Goal: Entertainment & Leisure: Consume media (video, audio)

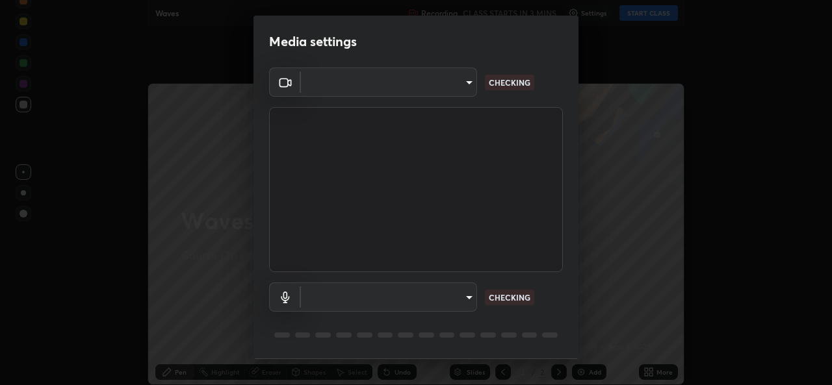
type input "b49ce733c18ed743311937eff9d4efc58a2a5cd54c0a2dbb976ee9af6a4c5ced"
type input "default"
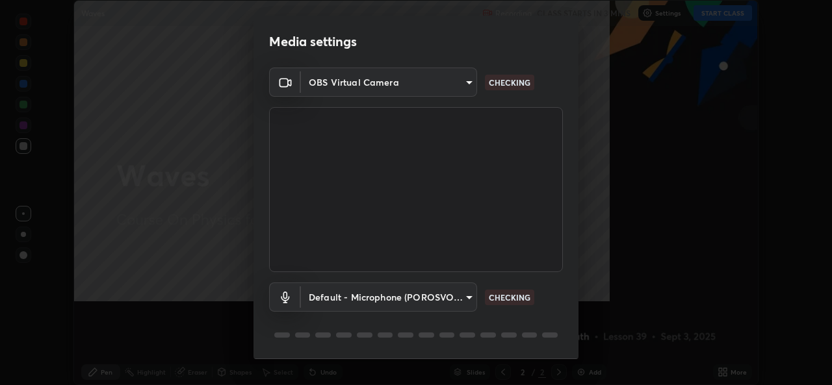
scroll to position [385, 832]
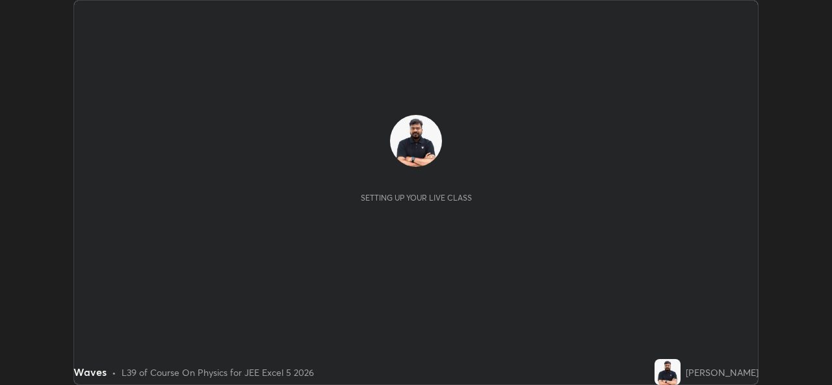
scroll to position [385, 831]
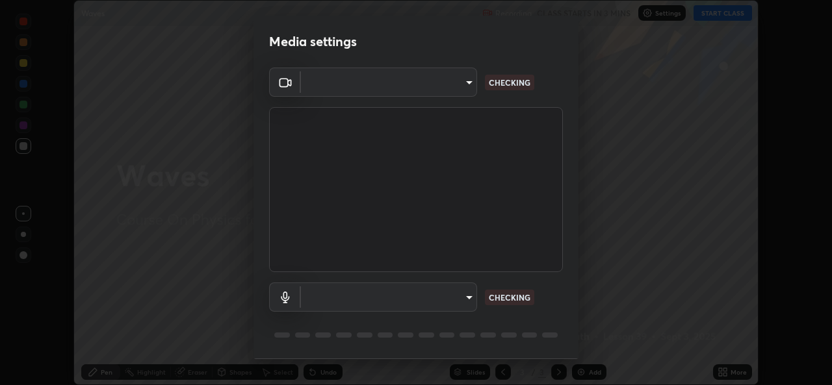
type input "b49ce733c18ed743311937eff9d4efc58a2a5cd54c0a2dbb976ee9af6a4c5ced"
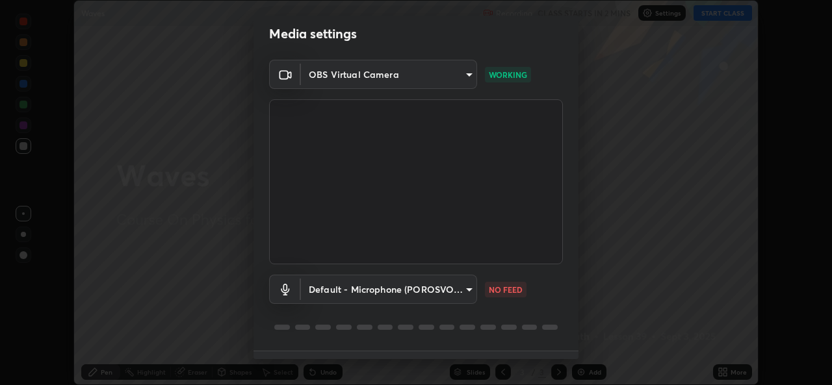
scroll to position [8, 0]
click at [441, 294] on body "Erase all Waves Recording CLASS STARTS IN 2 MINS Settings START CLASS Setting u…" at bounding box center [416, 192] width 832 height 385
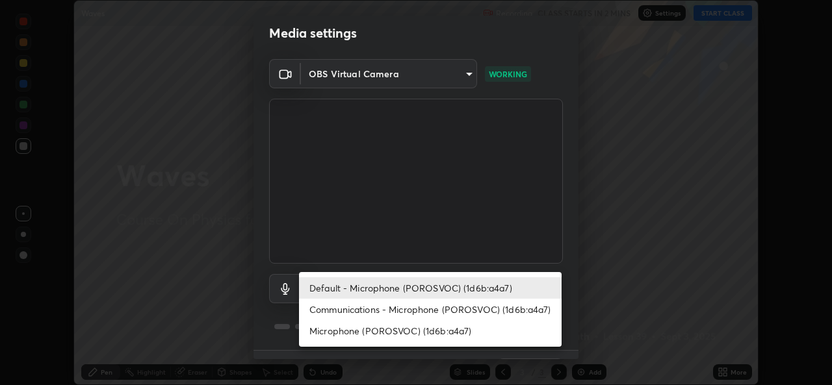
click at [429, 310] on li "Communications - Microphone (POROSVOC) (1d6b:a4a7)" at bounding box center [430, 309] width 263 height 21
type input "communications"
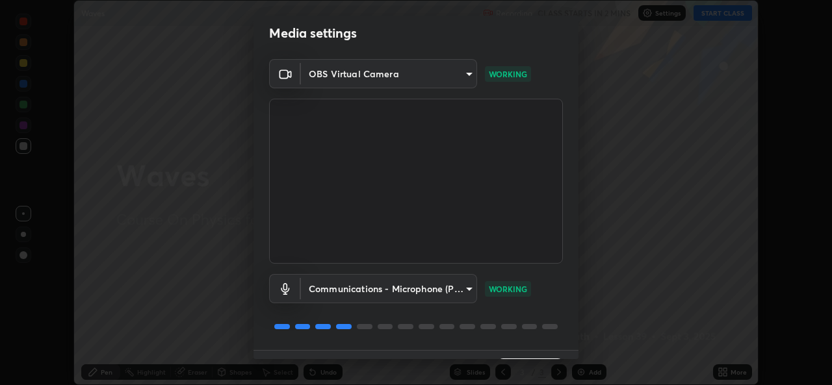
scroll to position [41, 0]
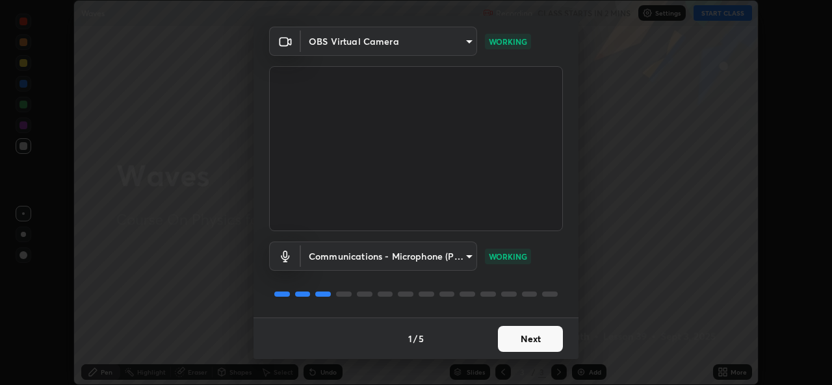
click at [556, 346] on button "Next" at bounding box center [530, 339] width 65 height 26
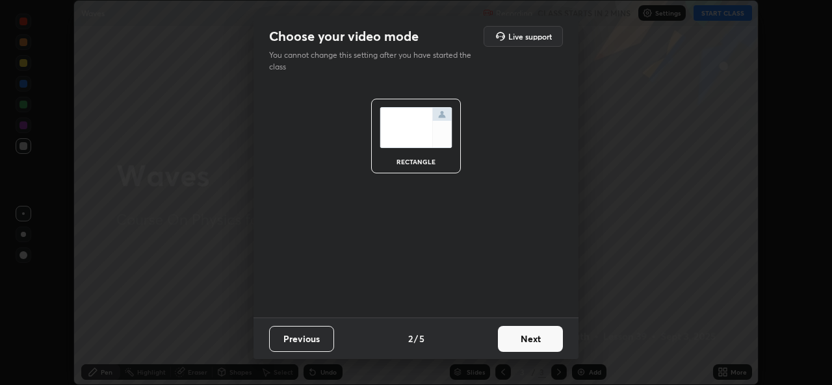
click at [560, 341] on button "Next" at bounding box center [530, 339] width 65 height 26
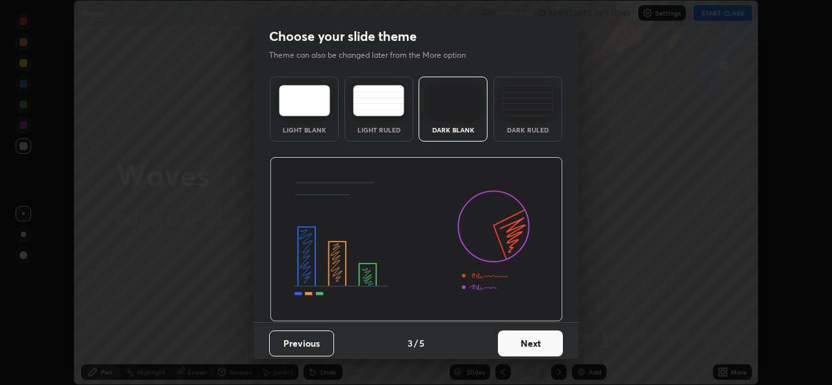
click at [556, 341] on button "Next" at bounding box center [530, 344] width 65 height 26
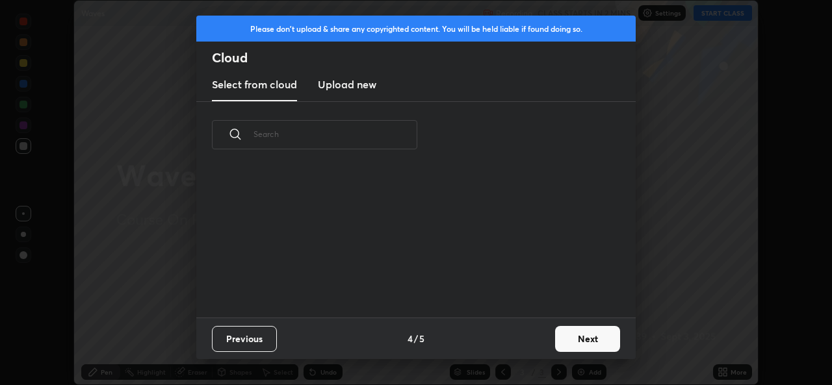
click at [574, 342] on button "Next" at bounding box center [587, 339] width 65 height 26
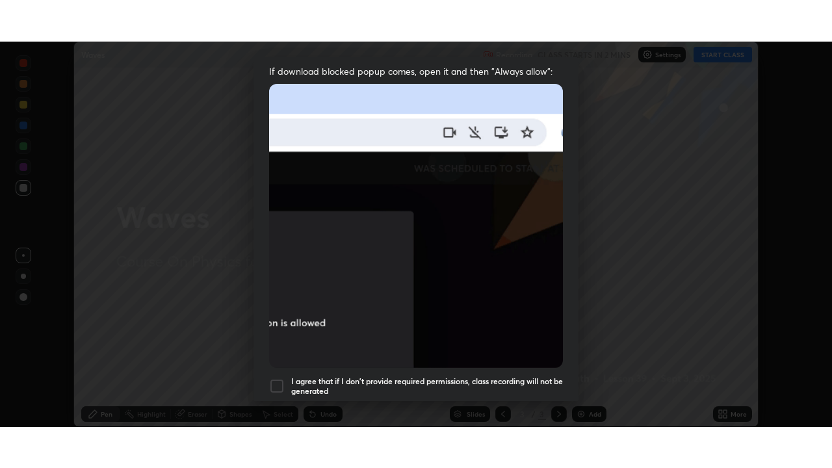
scroll to position [306, 0]
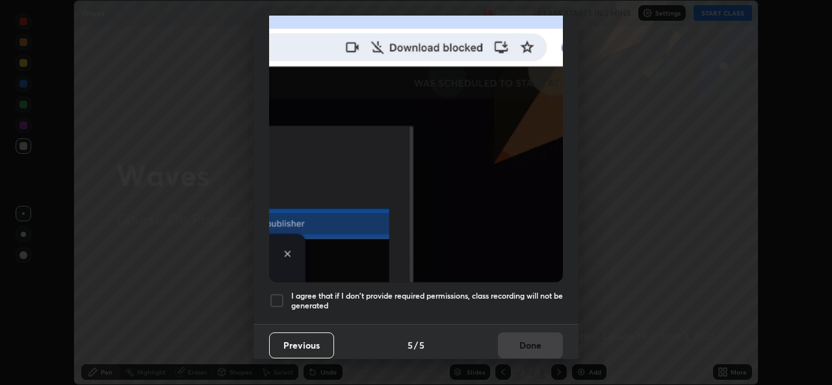
click at [485, 292] on h5 "I agree that if I don't provide required permissions, class recording will not …" at bounding box center [427, 301] width 272 height 20
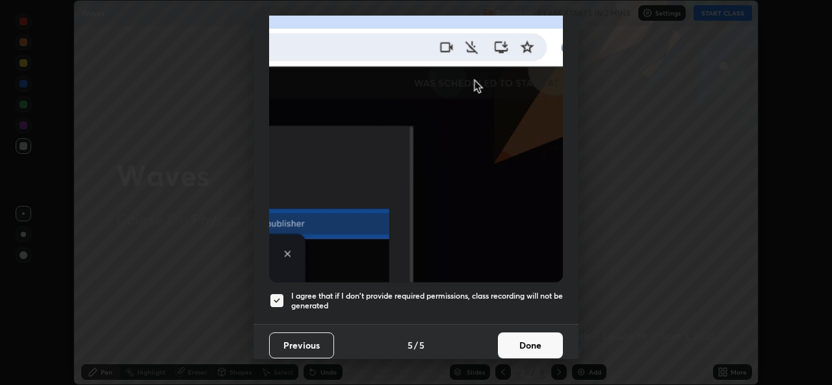
click at [522, 340] on button "Done" at bounding box center [530, 346] width 65 height 26
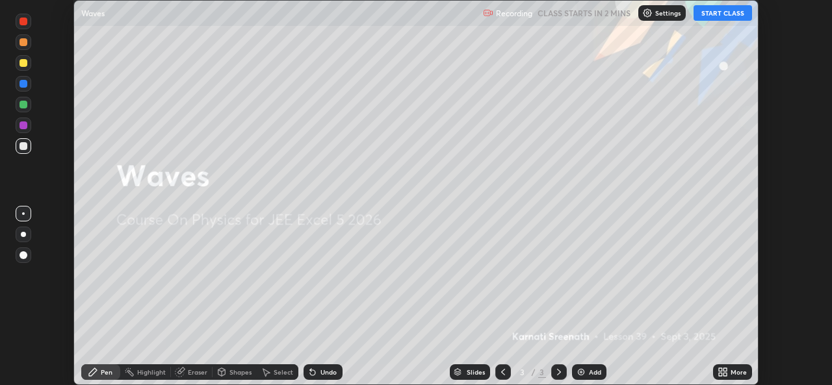
click at [703, 17] on button "START CLASS" at bounding box center [722, 13] width 58 height 16
click at [725, 370] on icon at bounding box center [724, 369] width 3 height 3
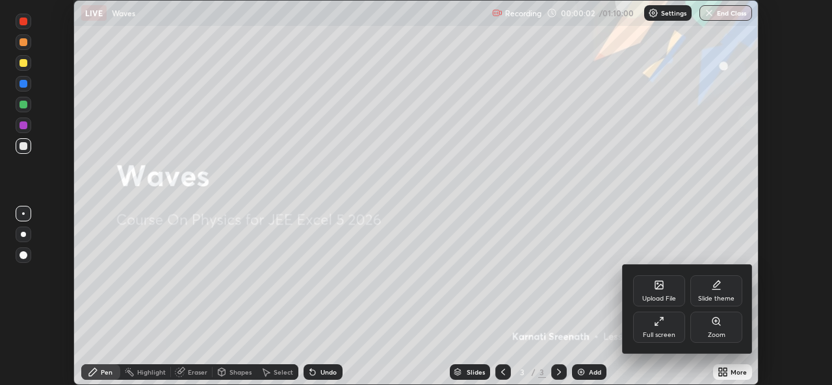
click at [674, 329] on div "Full screen" at bounding box center [659, 327] width 52 height 31
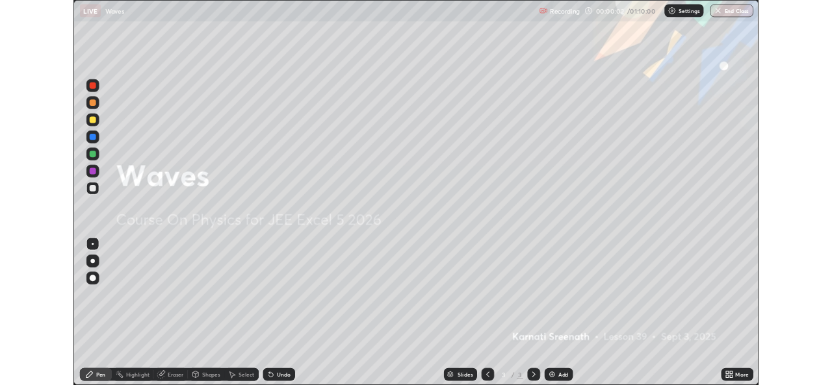
scroll to position [468, 832]
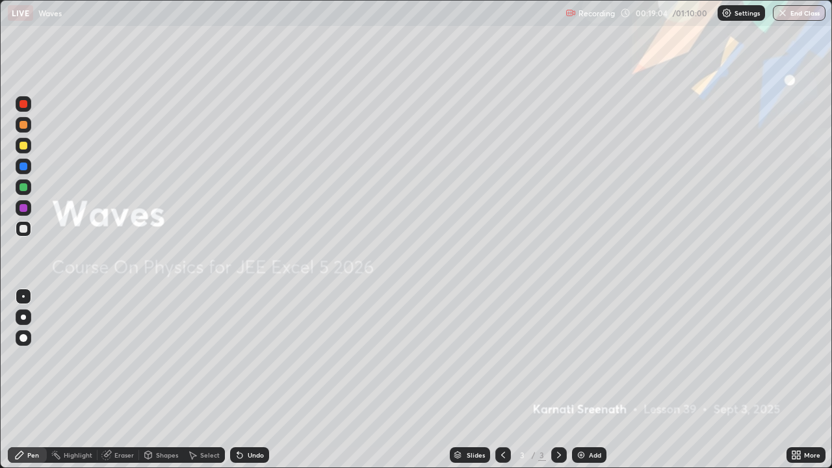
click at [591, 385] on div "Add" at bounding box center [595, 455] width 12 height 6
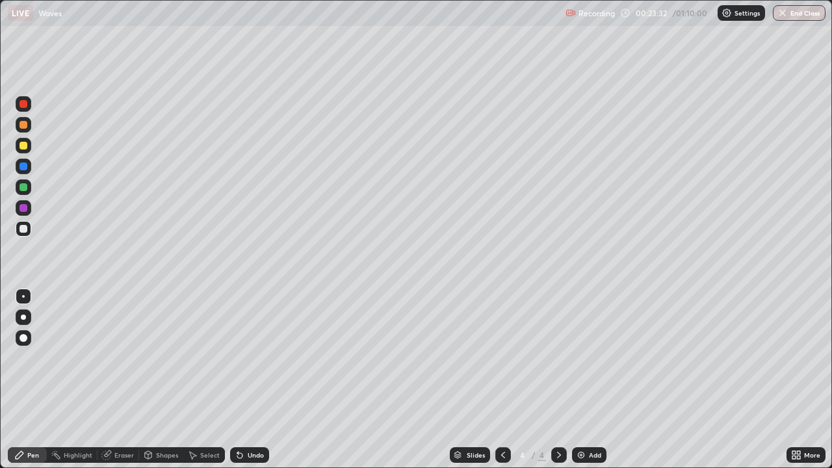
click at [592, 385] on div "Add" at bounding box center [595, 455] width 12 height 6
click at [25, 188] on div at bounding box center [23, 187] width 8 height 8
click at [24, 230] on div at bounding box center [23, 229] width 8 height 8
click at [261, 385] on div "Undo" at bounding box center [256, 455] width 16 height 6
click at [263, 385] on div "Undo" at bounding box center [249, 455] width 39 height 16
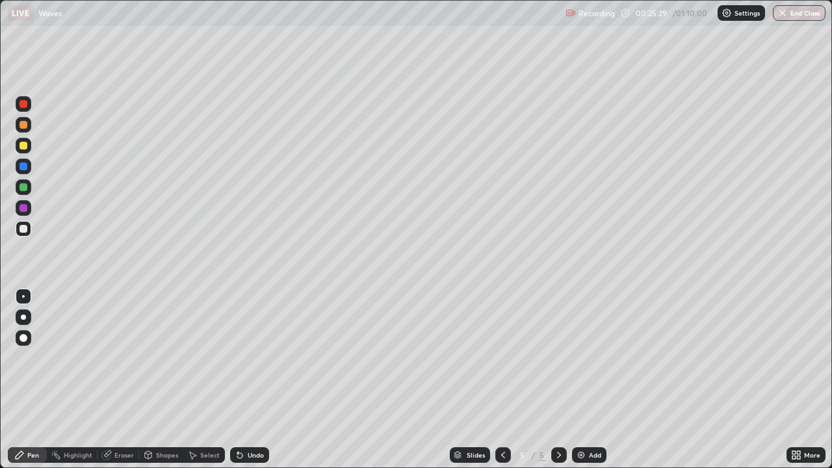
click at [259, 385] on div "Undo" at bounding box center [256, 455] width 16 height 6
click at [587, 385] on div "Add" at bounding box center [589, 455] width 34 height 16
click at [27, 188] on div at bounding box center [23, 187] width 8 height 8
click at [24, 190] on div at bounding box center [23, 187] width 8 height 8
click at [114, 385] on div "Eraser" at bounding box center [123, 455] width 19 height 6
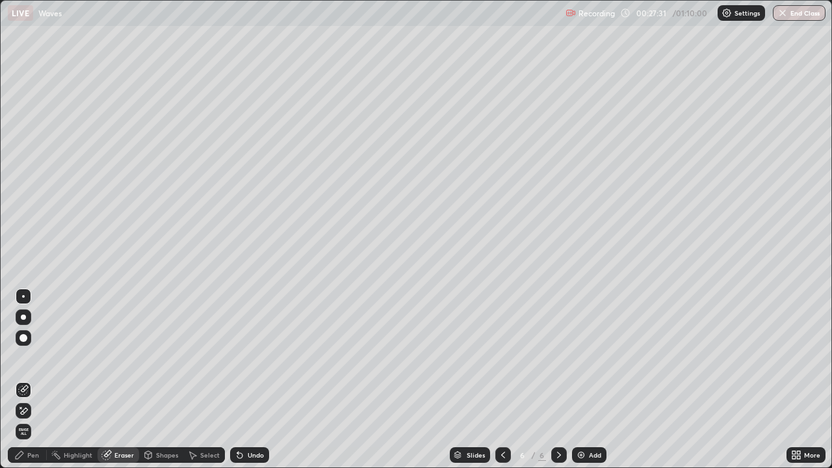
click at [28, 385] on div "Pen" at bounding box center [27, 455] width 39 height 16
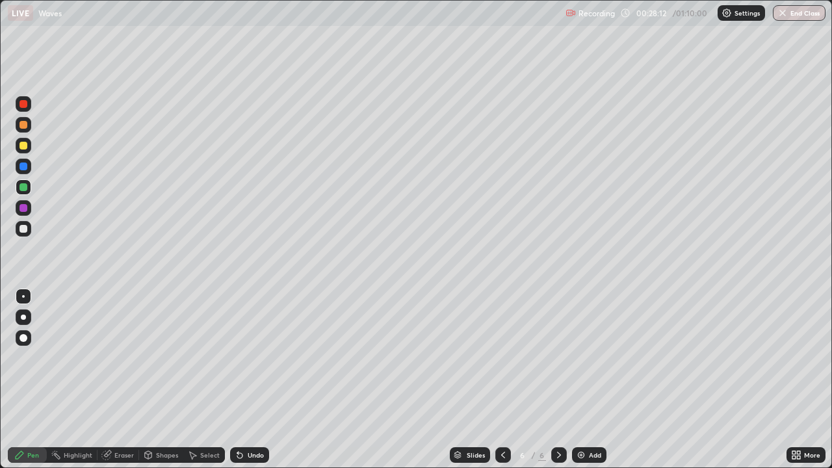
click at [252, 385] on div "Undo" at bounding box center [256, 455] width 16 height 6
click at [255, 385] on div "Undo" at bounding box center [256, 455] width 16 height 6
click at [256, 385] on div "Undo" at bounding box center [256, 455] width 16 height 6
click at [25, 189] on div at bounding box center [23, 187] width 8 height 8
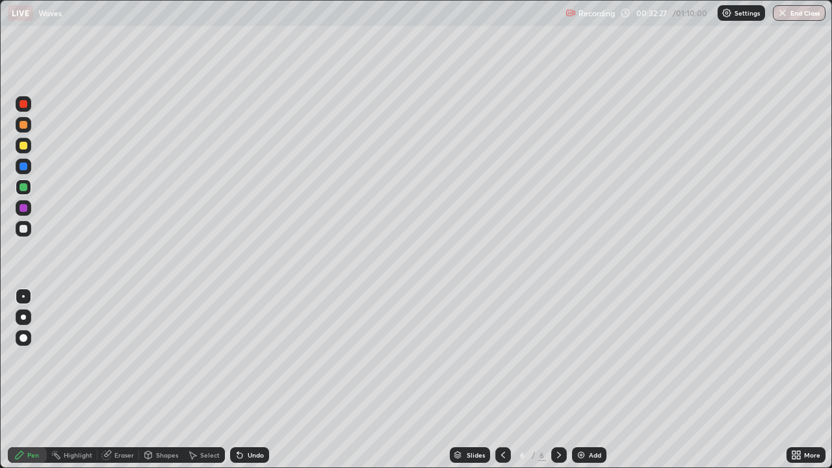
click at [591, 385] on div "Add" at bounding box center [595, 455] width 12 height 6
click at [22, 128] on div at bounding box center [23, 125] width 8 height 8
click at [27, 146] on div at bounding box center [23, 146] width 8 height 8
click at [27, 165] on div at bounding box center [23, 166] width 8 height 8
click at [23, 232] on div at bounding box center [23, 229] width 8 height 8
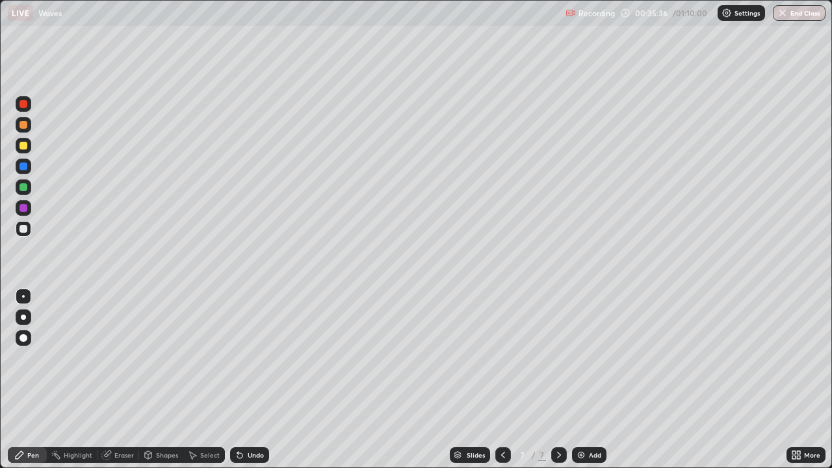
click at [793, 385] on icon at bounding box center [793, 457] width 3 height 3
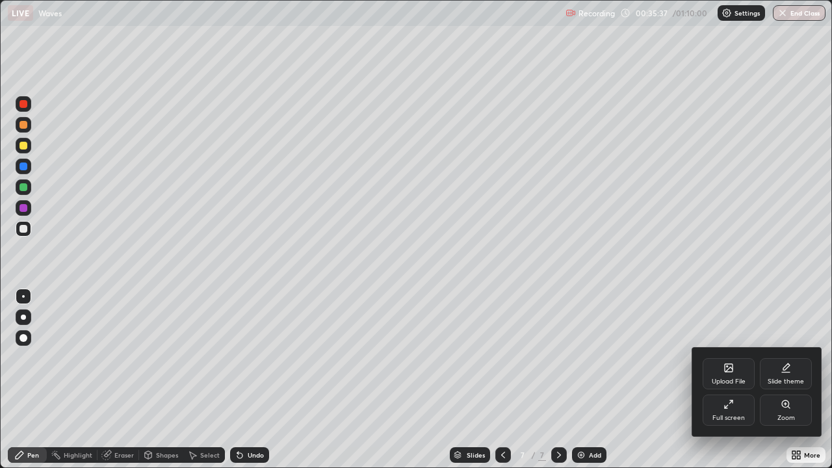
click at [718, 385] on div "Full screen" at bounding box center [728, 418] width 32 height 6
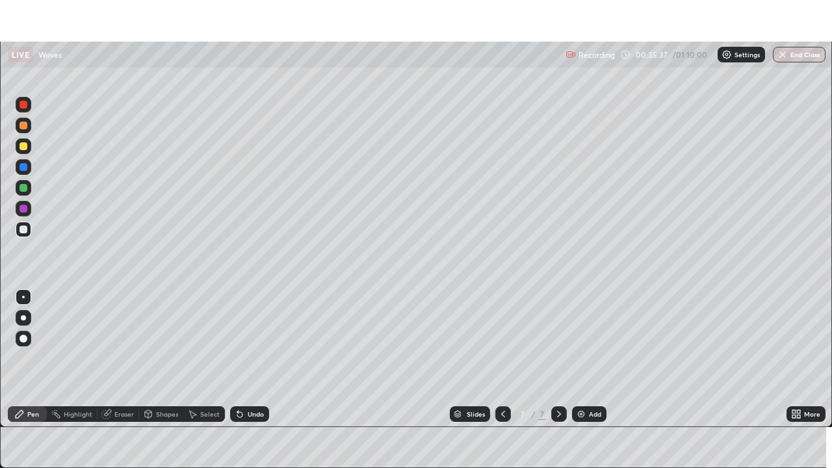
scroll to position [64601, 64154]
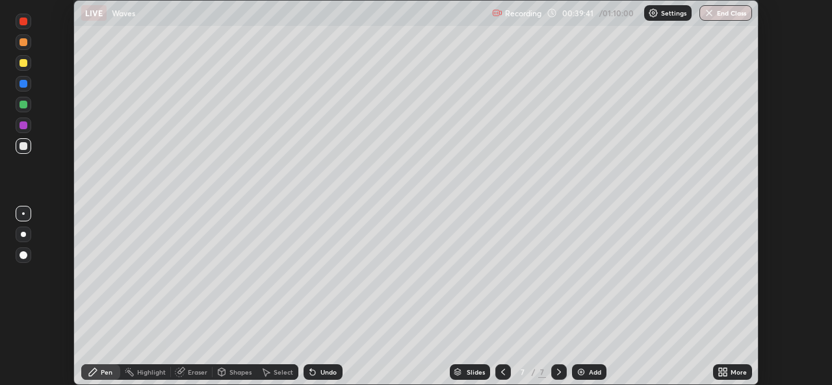
click at [725, 372] on icon at bounding box center [722, 372] width 10 height 10
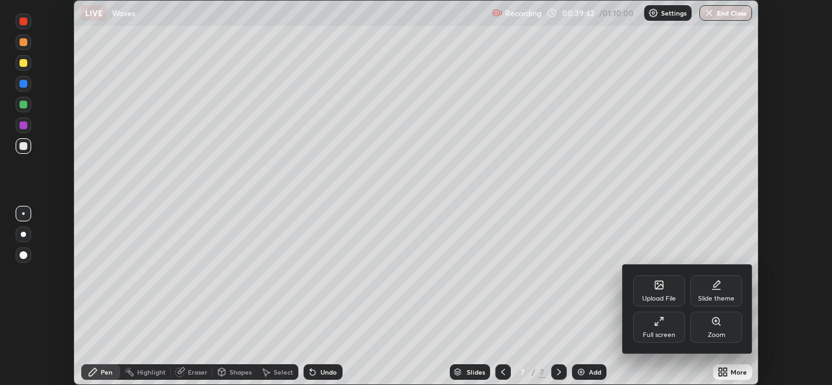
click at [649, 326] on div "Full screen" at bounding box center [659, 327] width 52 height 31
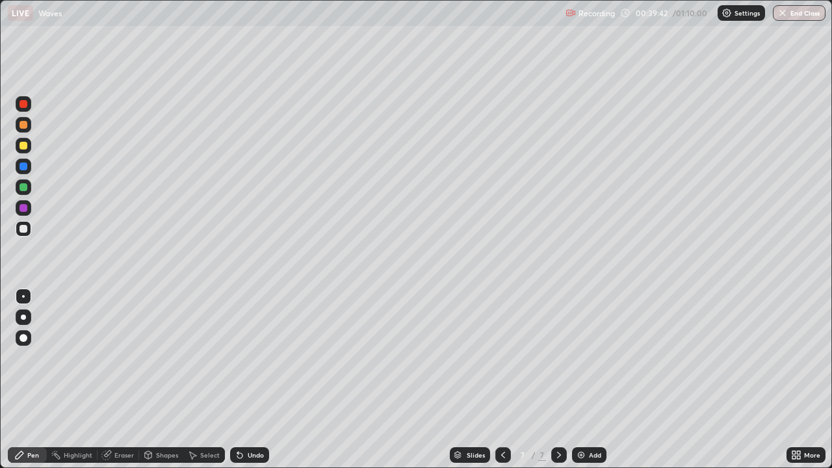
scroll to position [468, 832]
click at [25, 189] on div at bounding box center [23, 187] width 8 height 8
click at [22, 143] on div at bounding box center [23, 146] width 8 height 8
click at [23, 172] on div at bounding box center [24, 167] width 16 height 16
click at [28, 165] on div at bounding box center [24, 167] width 16 height 16
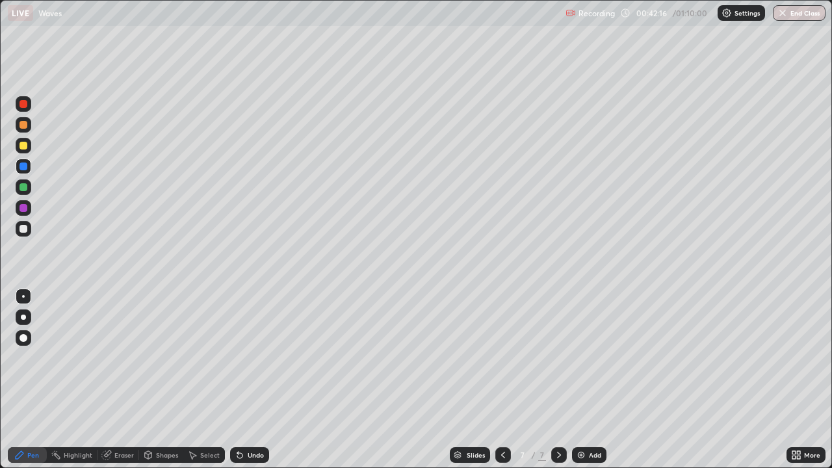
click at [248, 385] on div "Undo" at bounding box center [256, 455] width 16 height 6
click at [20, 144] on div at bounding box center [23, 146] width 8 height 8
click at [248, 385] on div "Undo" at bounding box center [256, 455] width 16 height 6
click at [111, 385] on div "Eraser" at bounding box center [118, 455] width 42 height 16
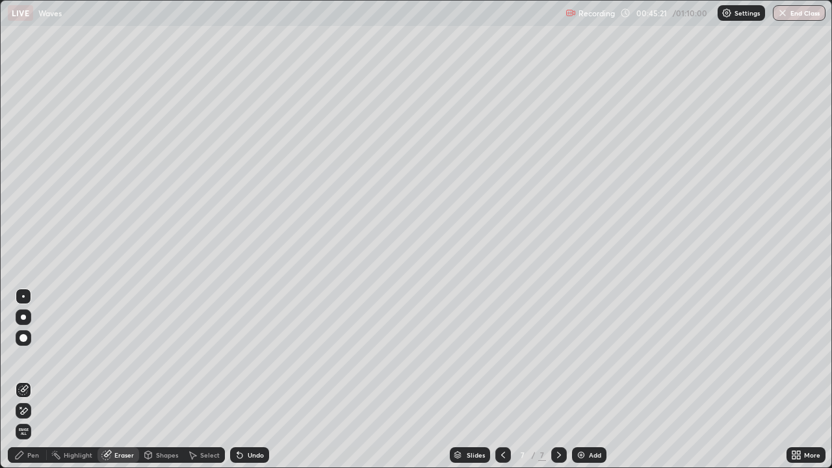
click at [25, 385] on icon at bounding box center [23, 411] width 10 height 11
click at [36, 385] on div "Pen" at bounding box center [33, 455] width 12 height 6
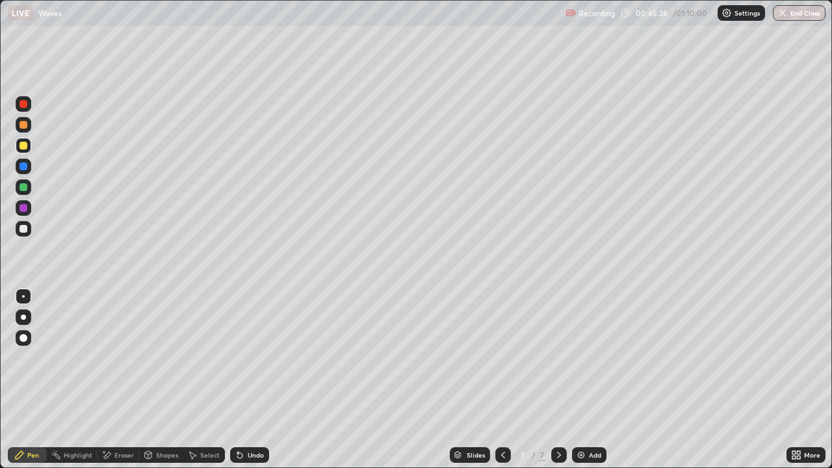
click at [23, 227] on div at bounding box center [23, 229] width 8 height 8
click at [25, 145] on div at bounding box center [23, 146] width 8 height 8
click at [25, 211] on div at bounding box center [23, 208] width 8 height 8
click at [25, 185] on div at bounding box center [23, 187] width 8 height 8
click at [26, 206] on div at bounding box center [23, 208] width 8 height 8
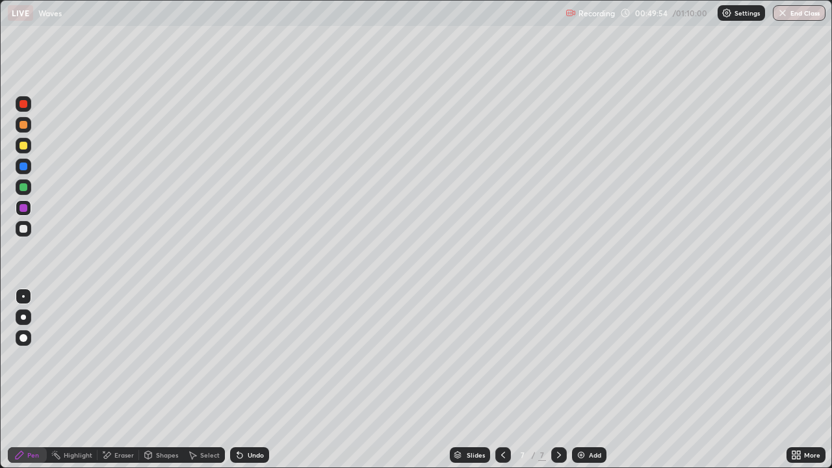
click at [23, 227] on div at bounding box center [23, 229] width 8 height 8
click at [253, 385] on div "Undo" at bounding box center [249, 455] width 39 height 16
click at [589, 385] on div "Add" at bounding box center [595, 455] width 12 height 6
click at [26, 143] on div at bounding box center [23, 146] width 8 height 8
click at [254, 385] on div "Undo" at bounding box center [256, 455] width 16 height 6
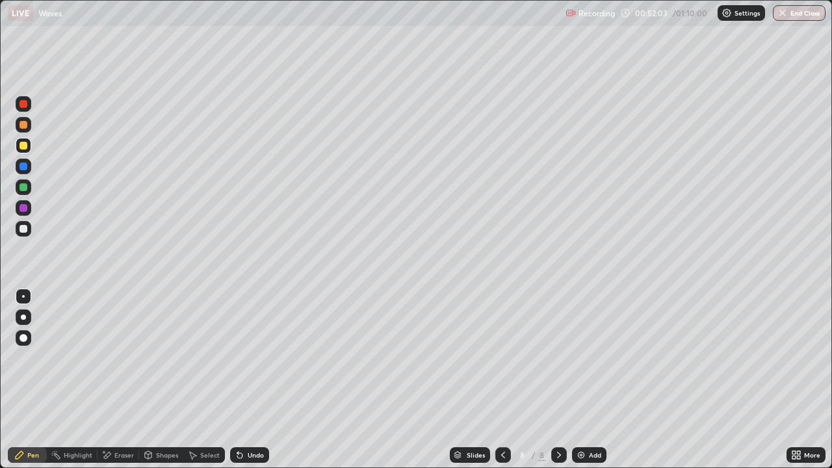
click at [253, 385] on div "Undo" at bounding box center [256, 455] width 16 height 6
click at [248, 385] on div "Undo" at bounding box center [256, 455] width 16 height 6
click at [250, 385] on div "Undo" at bounding box center [256, 455] width 16 height 6
click at [253, 385] on div "Undo" at bounding box center [249, 455] width 39 height 16
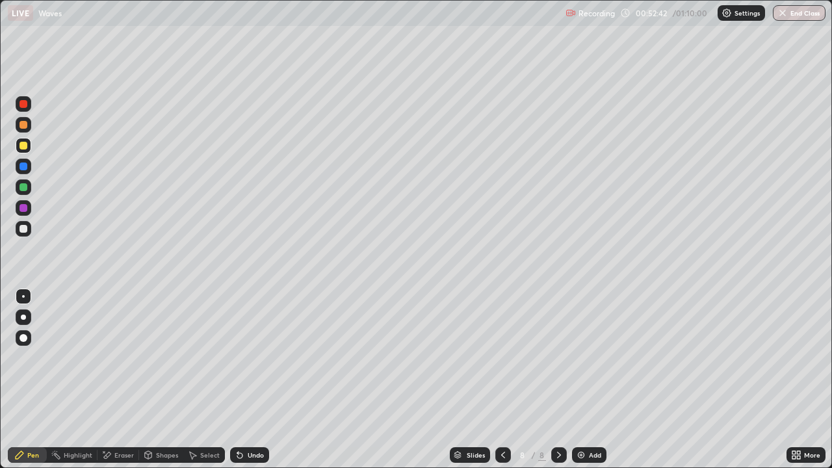
click at [255, 385] on div "Undo" at bounding box center [256, 455] width 16 height 6
click at [21, 227] on div at bounding box center [23, 229] width 8 height 8
click at [23, 186] on div at bounding box center [23, 187] width 8 height 8
click at [116, 385] on div "Eraser" at bounding box center [123, 455] width 19 height 6
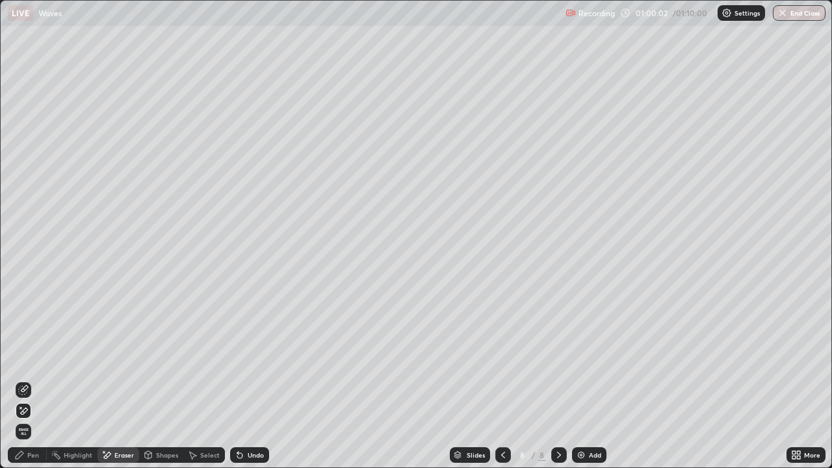
click at [595, 385] on div "Add" at bounding box center [589, 455] width 34 height 16
click at [33, 385] on div "Pen" at bounding box center [33, 455] width 12 height 6
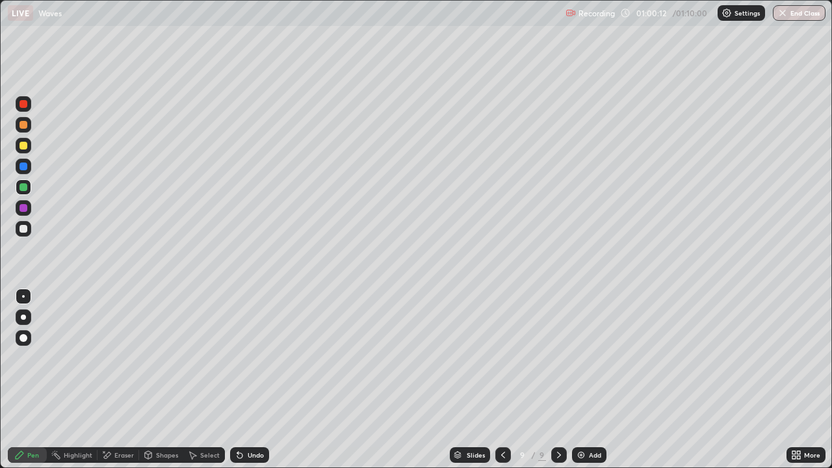
click at [257, 385] on div "Undo" at bounding box center [256, 455] width 16 height 6
click at [258, 385] on div "Undo" at bounding box center [256, 455] width 16 height 6
click at [124, 385] on div "Eraser" at bounding box center [123, 455] width 19 height 6
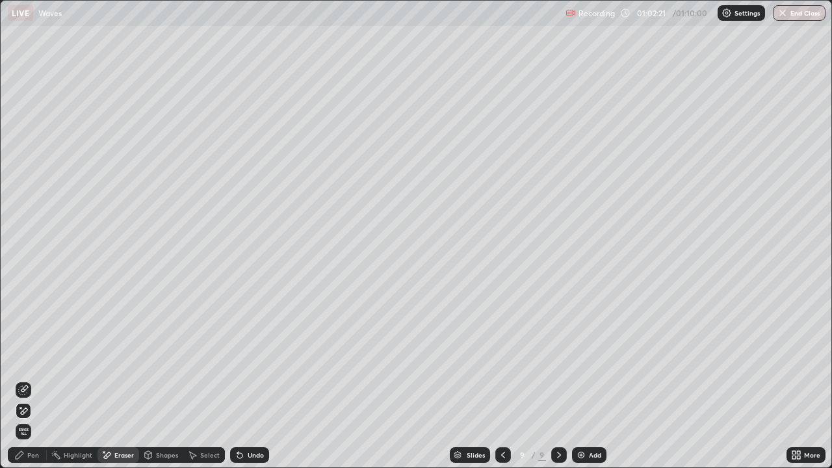
click at [26, 385] on icon at bounding box center [23, 390] width 10 height 10
click at [26, 385] on div "Pen" at bounding box center [27, 455] width 39 height 16
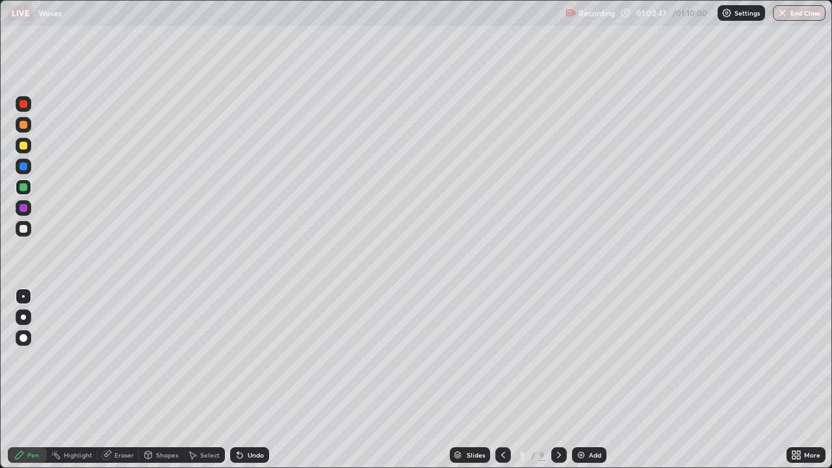
click at [25, 226] on div at bounding box center [23, 229] width 8 height 8
click at [22, 142] on div at bounding box center [23, 146] width 8 height 8
click at [22, 228] on div at bounding box center [23, 229] width 8 height 8
click at [586, 385] on div "Add" at bounding box center [589, 455] width 34 height 16
click at [23, 190] on div at bounding box center [23, 187] width 8 height 8
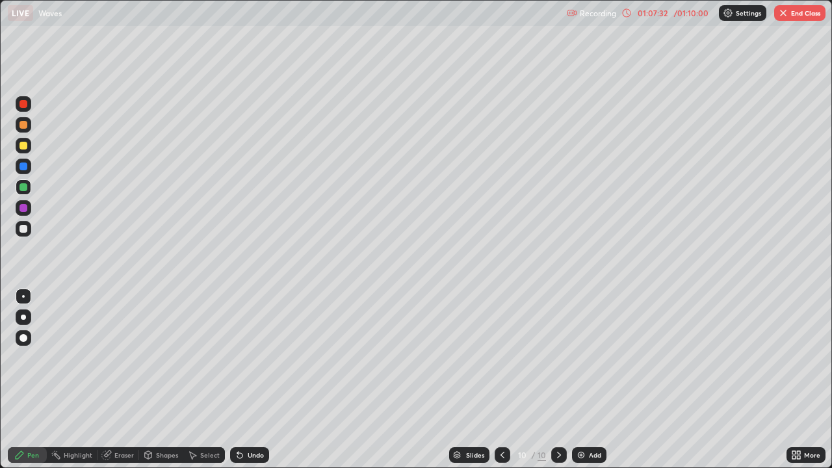
click at [495, 385] on div at bounding box center [503, 455] width 16 height 16
click at [558, 385] on icon at bounding box center [559, 455] width 10 height 10
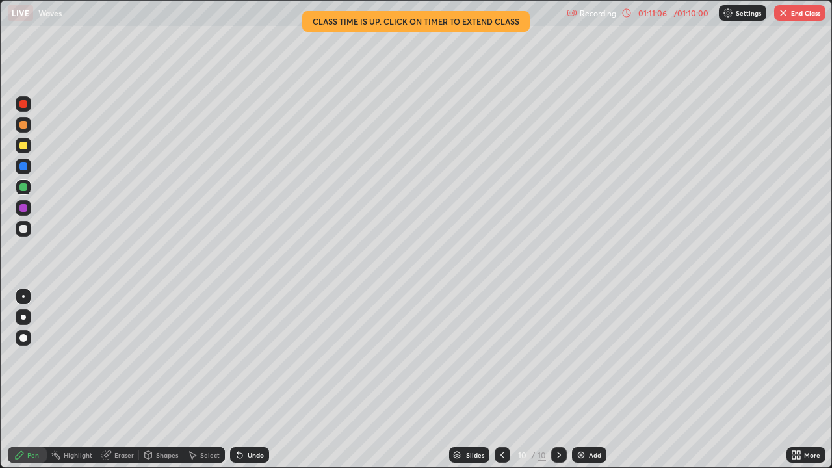
click at [19, 164] on div at bounding box center [23, 166] width 8 height 8
click at [23, 185] on div at bounding box center [23, 187] width 8 height 8
click at [18, 140] on div at bounding box center [24, 146] width 16 height 16
click at [24, 231] on div at bounding box center [23, 229] width 8 height 8
click at [584, 385] on img at bounding box center [581, 455] width 10 height 10
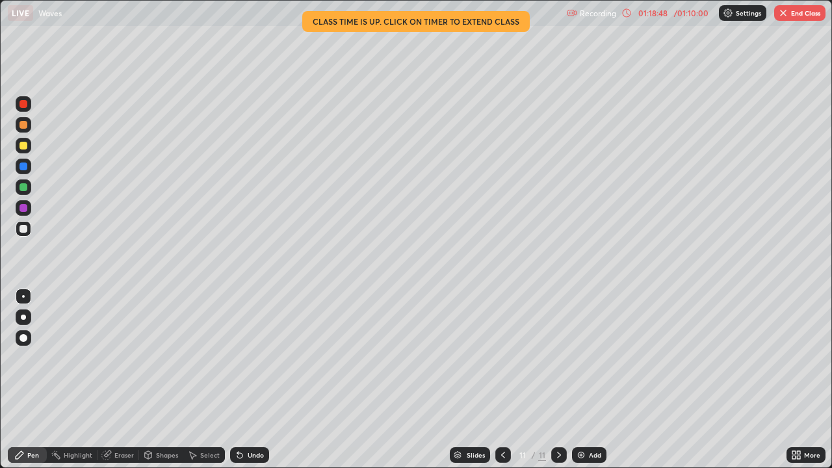
click at [23, 187] on div at bounding box center [23, 187] width 8 height 8
click at [23, 235] on div at bounding box center [24, 229] width 16 height 16
click at [25, 190] on div at bounding box center [23, 187] width 8 height 8
click at [803, 18] on button "End Class" at bounding box center [799, 13] width 51 height 16
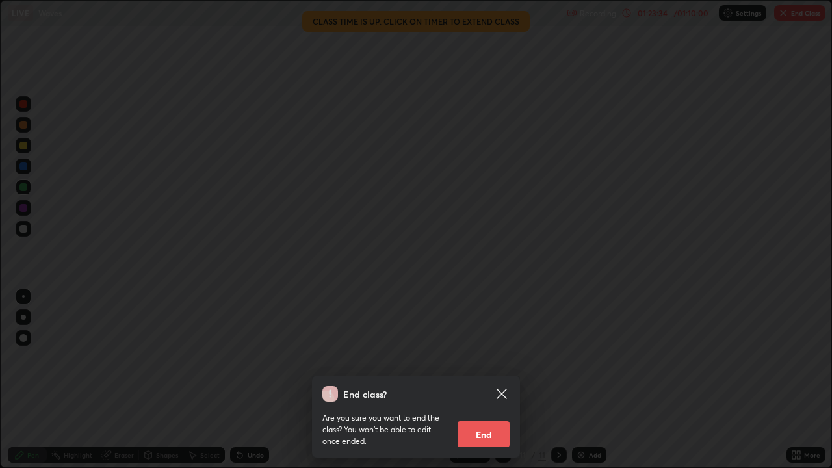
click at [485, 385] on button "End" at bounding box center [484, 434] width 52 height 26
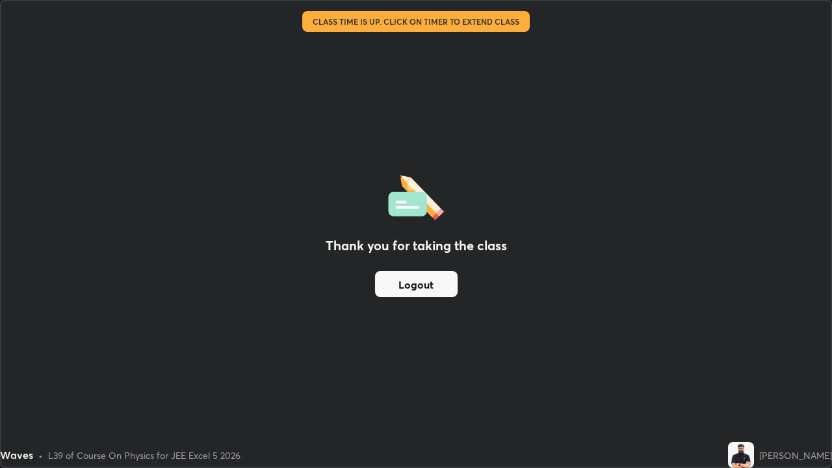
click at [419, 289] on button "Logout" at bounding box center [416, 284] width 83 height 26
